Goal: Task Accomplishment & Management: Manage account settings

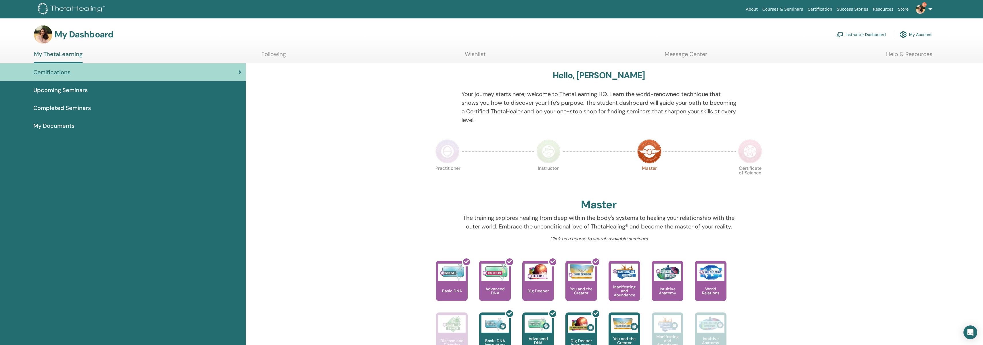
click at [871, 33] on link "Instructor Dashboard" at bounding box center [860, 34] width 49 height 13
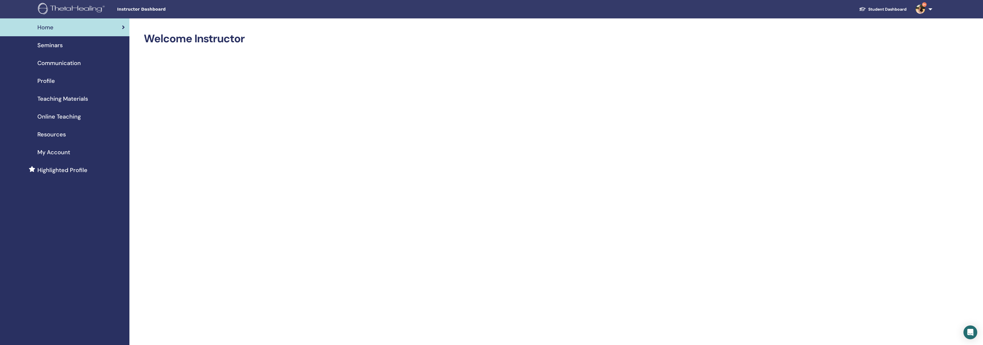
click at [47, 44] on span "Seminars" at bounding box center [49, 45] width 25 height 9
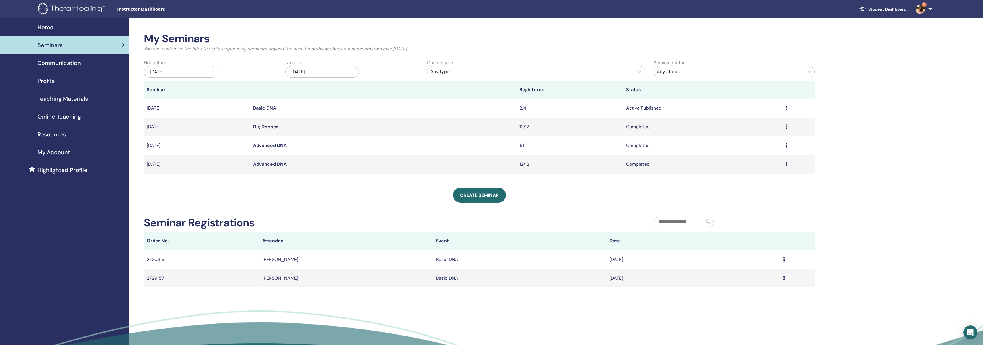
click at [788, 108] on div "Preview Edit Attendees Cancel" at bounding box center [798, 108] width 26 height 7
click at [723, 119] on li "Edit" at bounding box center [724, 120] width 31 height 9
click at [784, 110] on td "Preview Edit Attendees Cancel" at bounding box center [799, 108] width 32 height 19
click at [788, 108] on div "Preview Edit Attendees Cancel" at bounding box center [798, 108] width 26 height 7
click at [787, 108] on icon at bounding box center [786, 108] width 2 height 5
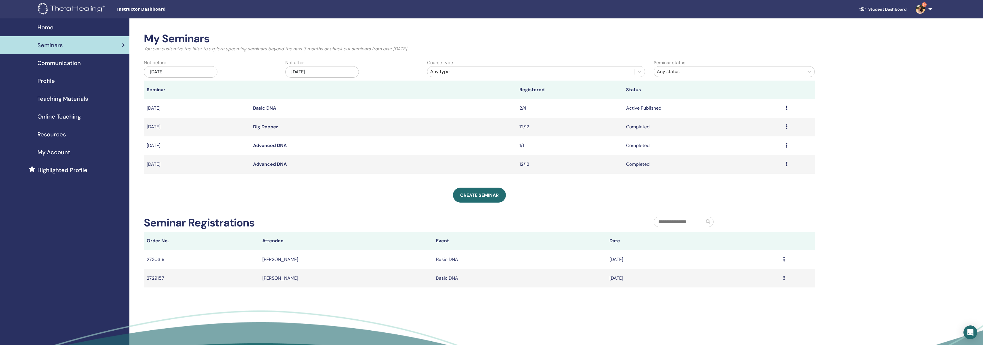
click at [787, 108] on icon at bounding box center [786, 108] width 2 height 5
click at [724, 131] on link "Attendees" at bounding box center [724, 130] width 22 height 6
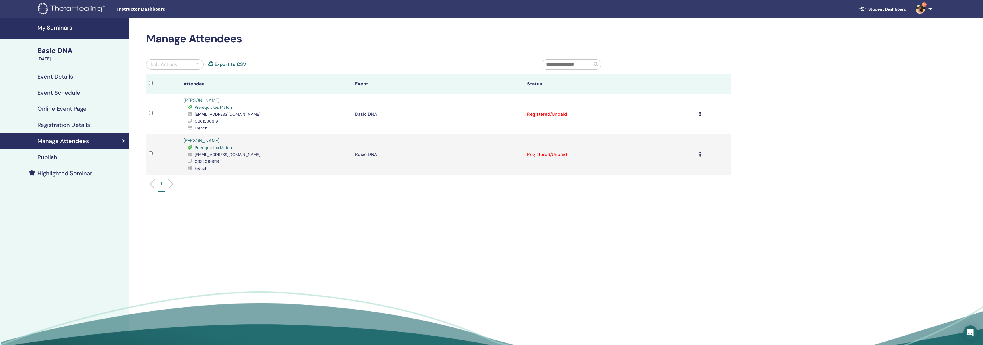
click at [698, 116] on td "Cancel Registration Do not auto-certify Mark as Paid Mark as Unpaid Mark as Abs…" at bounding box center [713, 114] width 35 height 40
click at [700, 114] on icon at bounding box center [700, 114] width 2 height 5
click at [654, 162] on p "Complete and Certify" at bounding box center [640, 162] width 45 height 7
click at [700, 153] on icon at bounding box center [700, 154] width 2 height 5
click at [649, 200] on p "Complete and Certify" at bounding box center [641, 201] width 45 height 7
